Goal: Obtain resource: Download file/media

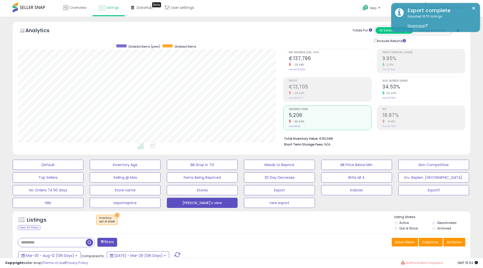
click at [115, 212] on button "×" at bounding box center [117, 214] width 5 height 5
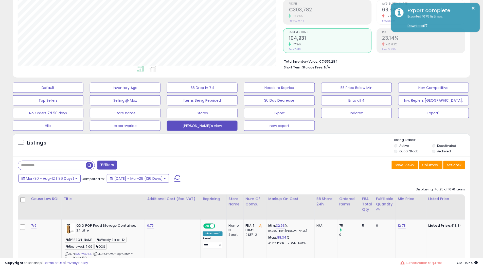
scroll to position [104, 265]
click at [447, 162] on button "Actions" at bounding box center [454, 165] width 22 height 9
click at [435, 193] on link "Export All Columns" at bounding box center [434, 197] width 56 height 8
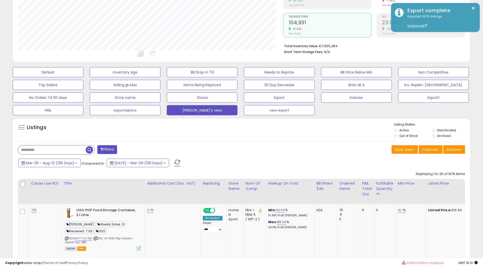
scroll to position [113, 0]
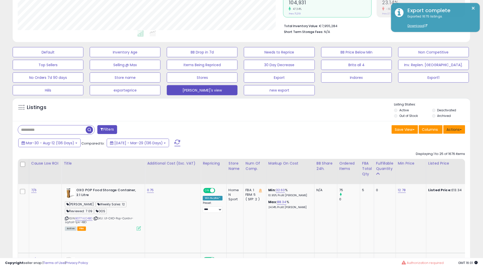
click at [452, 131] on button "Actions" at bounding box center [454, 129] width 22 height 9
click at [436, 159] on link "Export All Columns" at bounding box center [434, 162] width 56 height 8
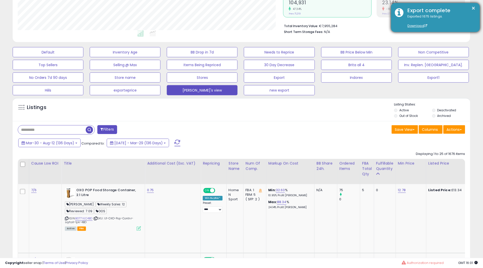
click at [443, 11] on div "Export complete" at bounding box center [440, 10] width 72 height 7
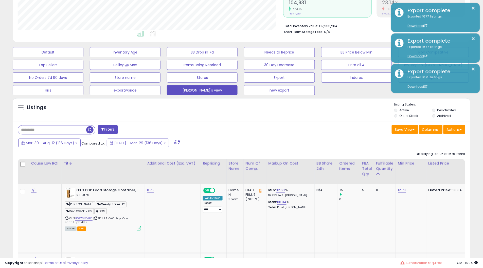
click at [73, 133] on input "text" at bounding box center [52, 129] width 68 height 9
paste input "**********"
type input "**********"
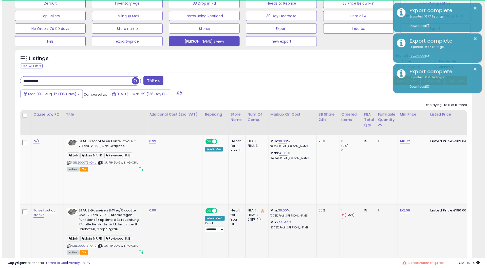
scroll to position [104, 265]
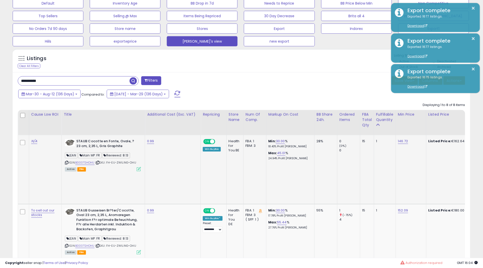
click at [139, 168] on icon at bounding box center [139, 169] width 4 height 4
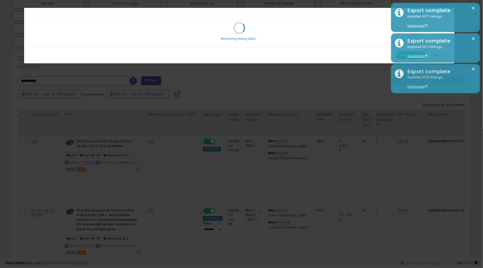
scroll to position [104, 268]
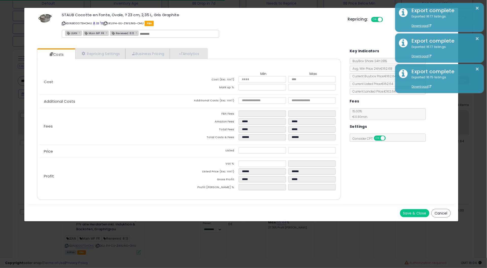
click at [72, 243] on div "× Close STAUB Cocotte en Fonte, [GEOGRAPHIC_DATA], ? 23 cm, 2,35 L, Gris Graphi…" at bounding box center [243, 134] width 487 height 268
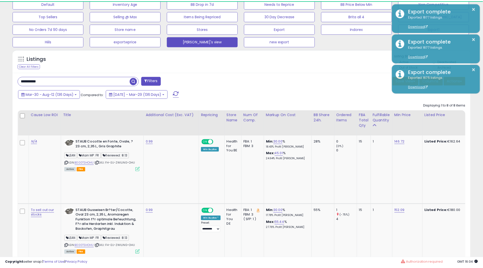
scroll to position [253369, 253207]
